Goal: Check status: Check status

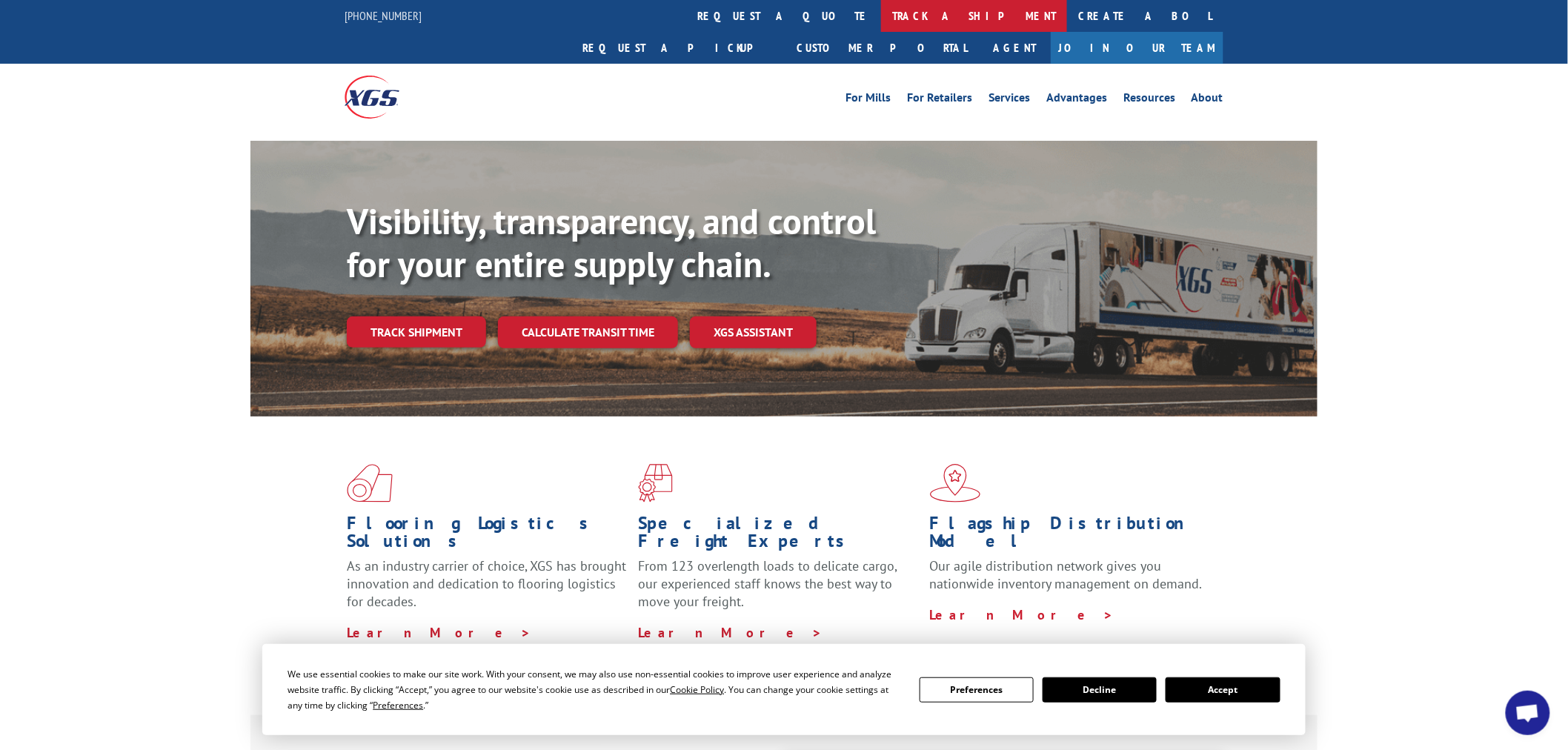
click at [881, 19] on link "track a shipment" at bounding box center [974, 16] width 186 height 32
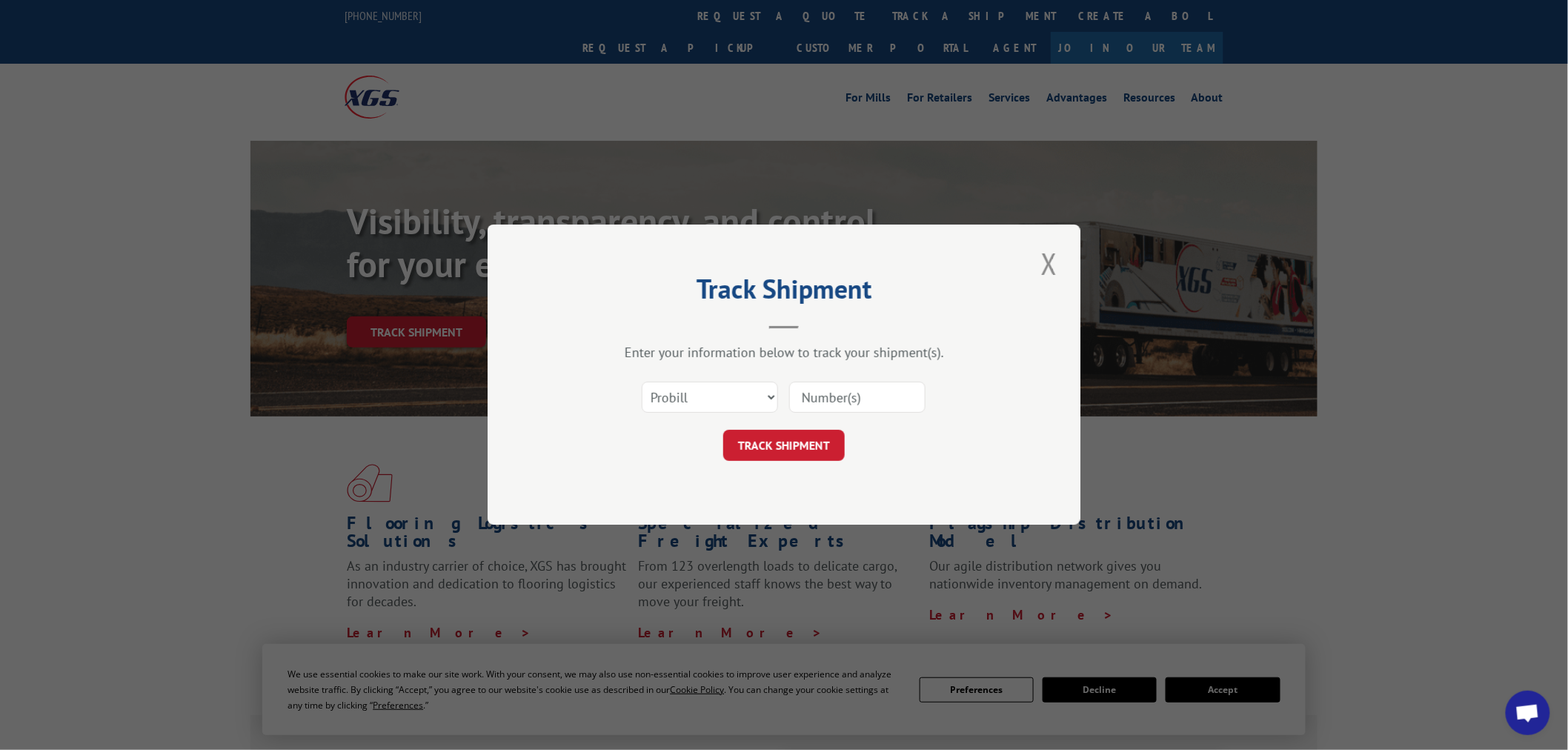
click at [853, 410] on input at bounding box center [857, 398] width 136 height 31
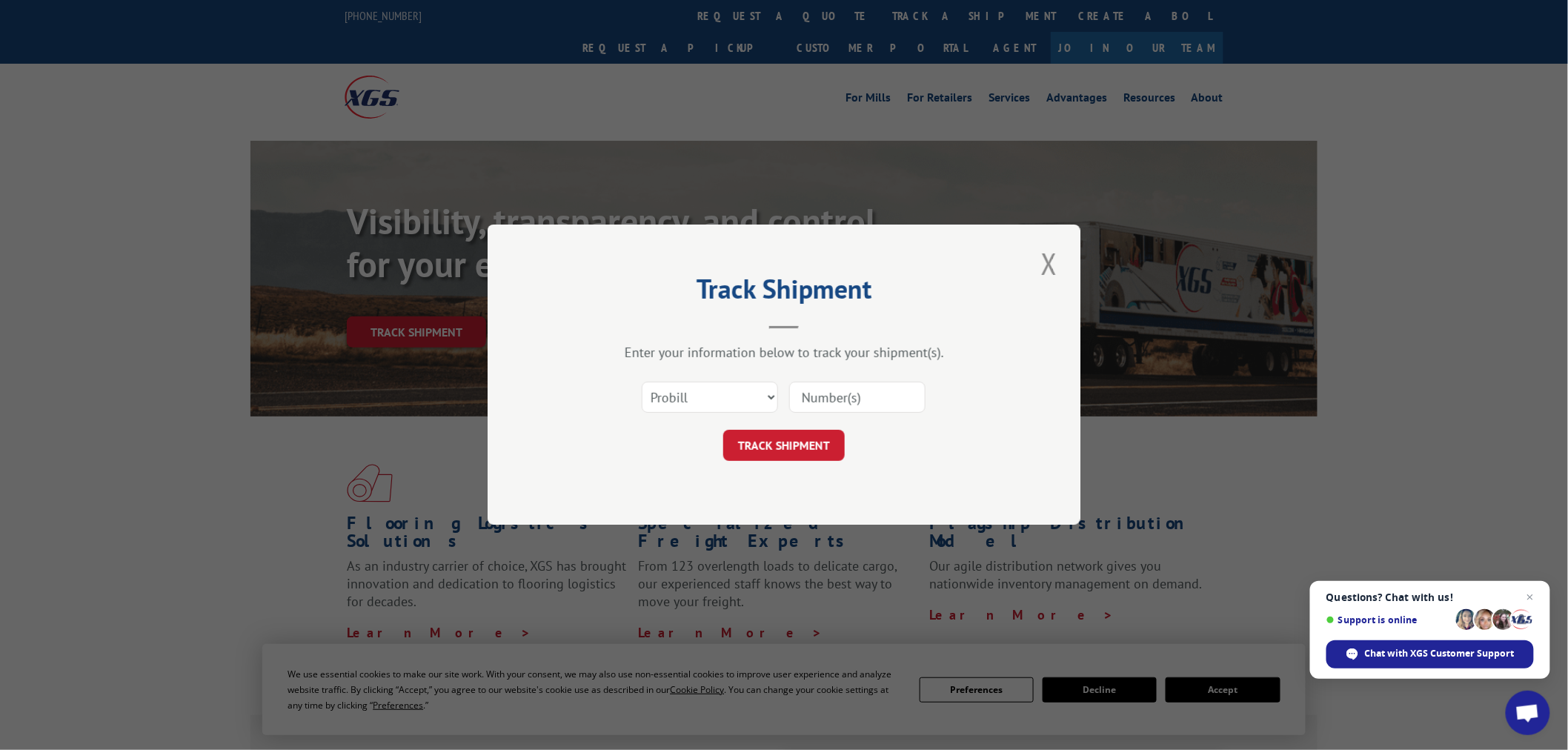
paste input "6100349770"
type input "6100349770"
click at [808, 433] on button "TRACK SHIPMENT" at bounding box center [783, 446] width 122 height 31
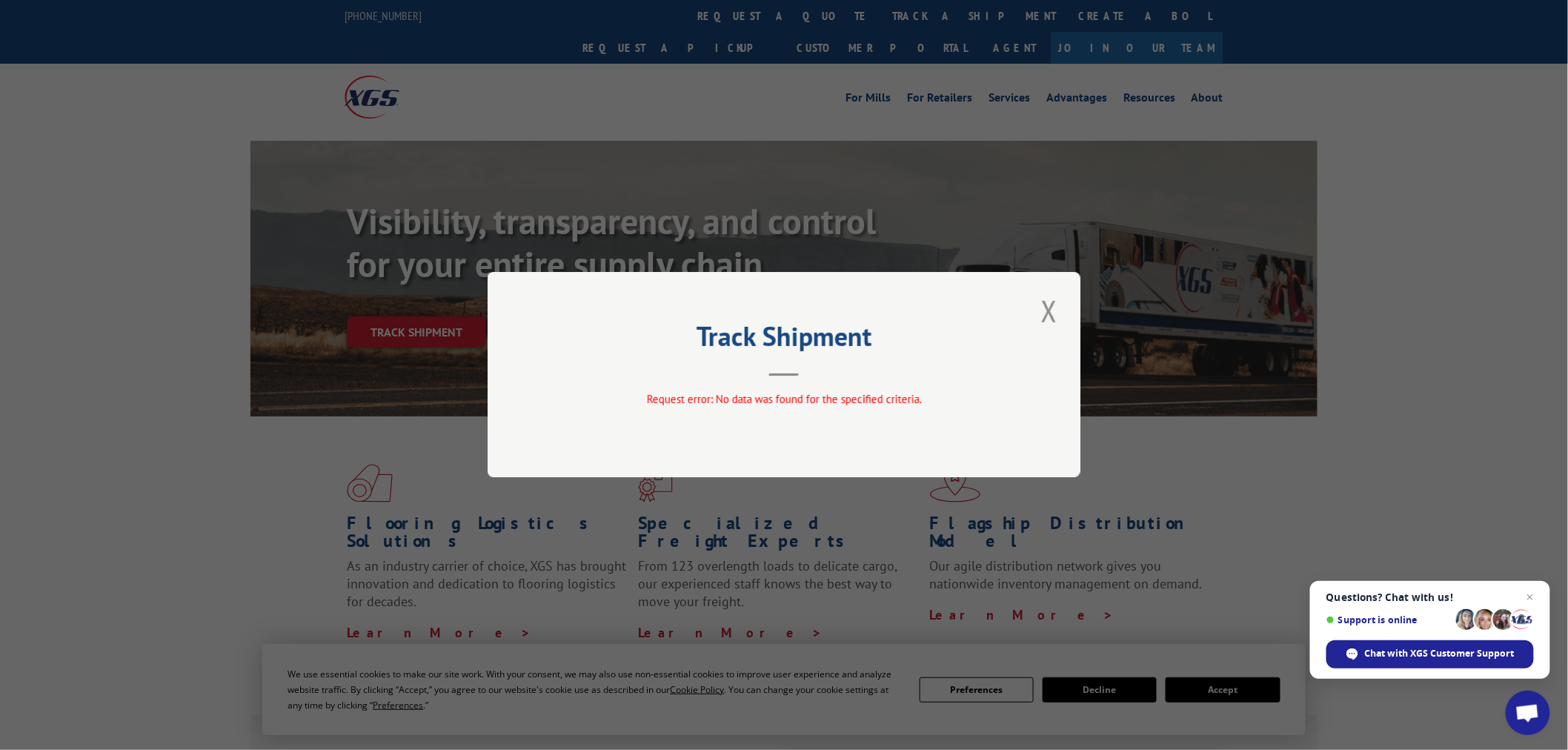
click at [1042, 308] on button "Close modal" at bounding box center [1049, 311] width 25 height 41
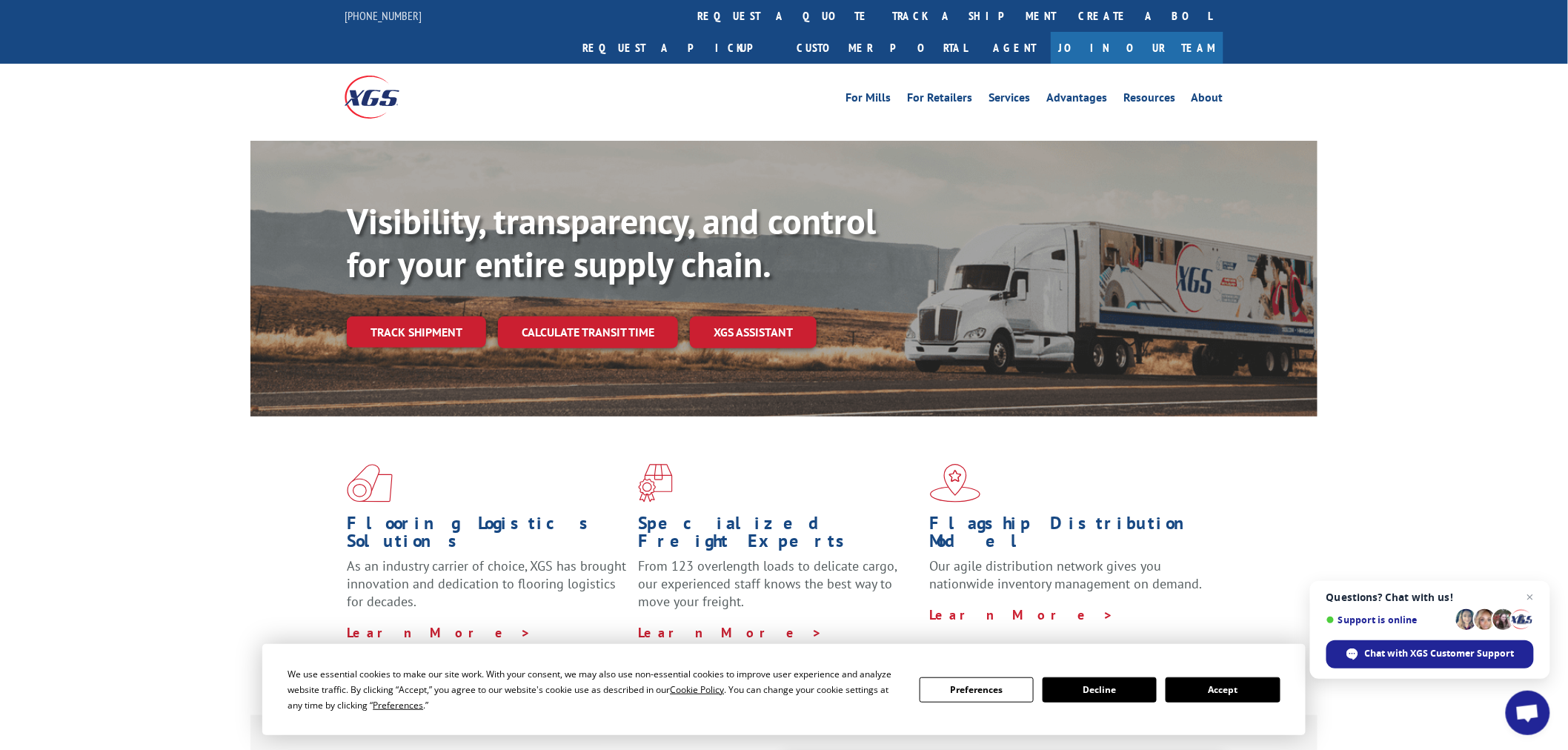
click at [881, 8] on link "track a shipment" at bounding box center [974, 16] width 186 height 32
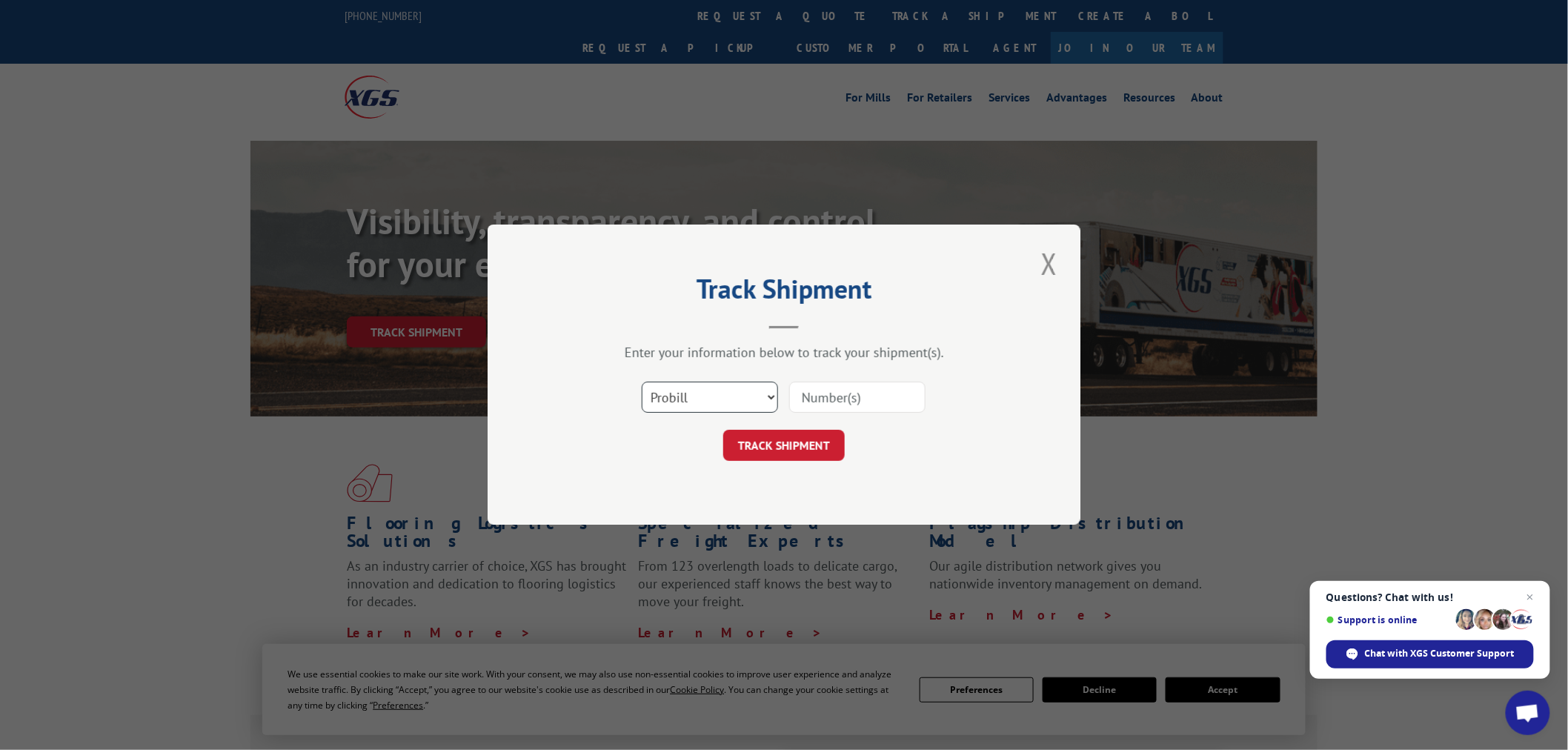
click at [702, 408] on select "Select category... Probill BOL PO" at bounding box center [710, 398] width 136 height 31
select select "bol"
click at [642, 382] on select "Select category... Probill BOL PO" at bounding box center [710, 398] width 136 height 31
click at [849, 394] on input at bounding box center [857, 398] width 136 height 31
paste input "6100349770"
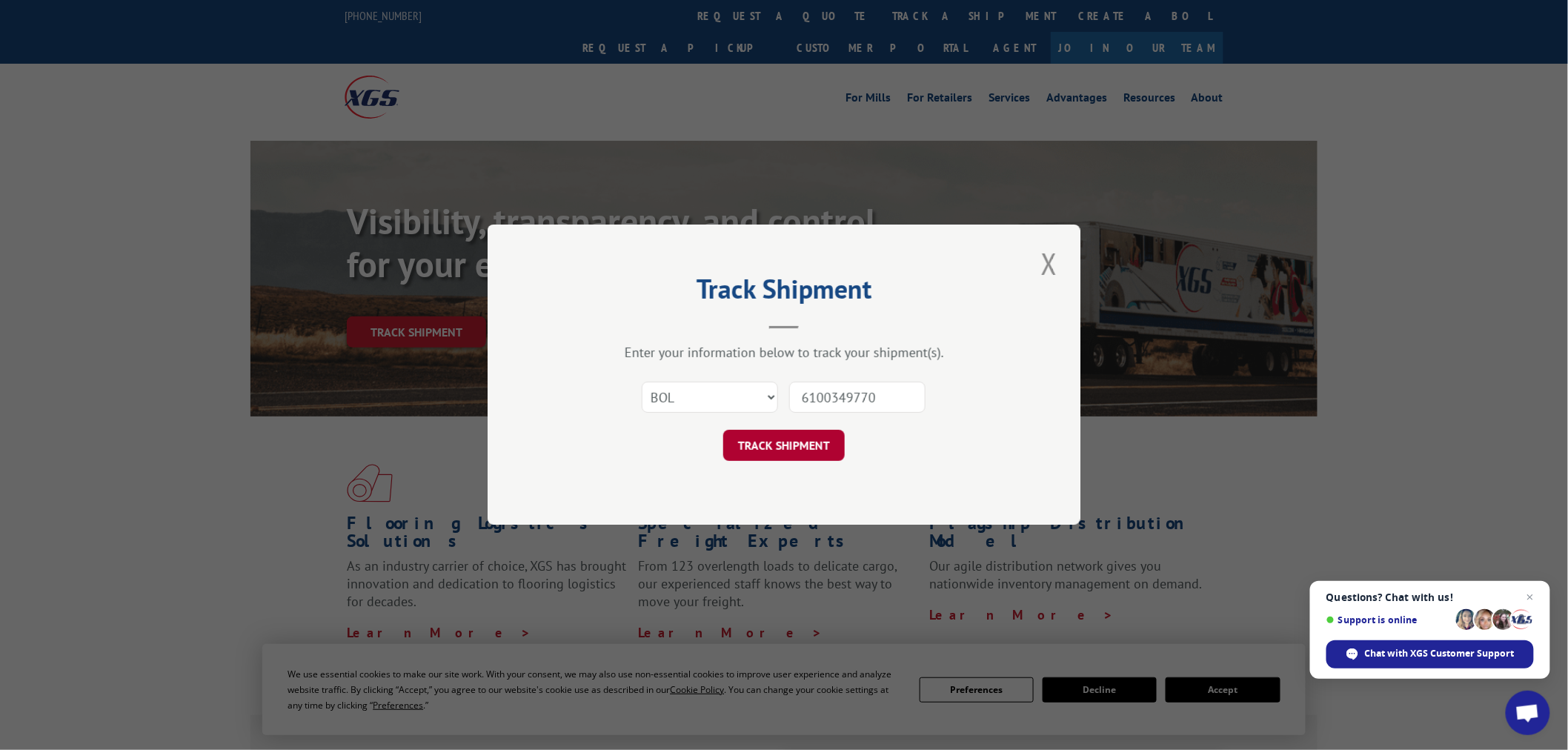
type input "6100349770"
click at [808, 452] on button "TRACK SHIPMENT" at bounding box center [783, 446] width 122 height 31
